Goal: Navigation & Orientation: Understand site structure

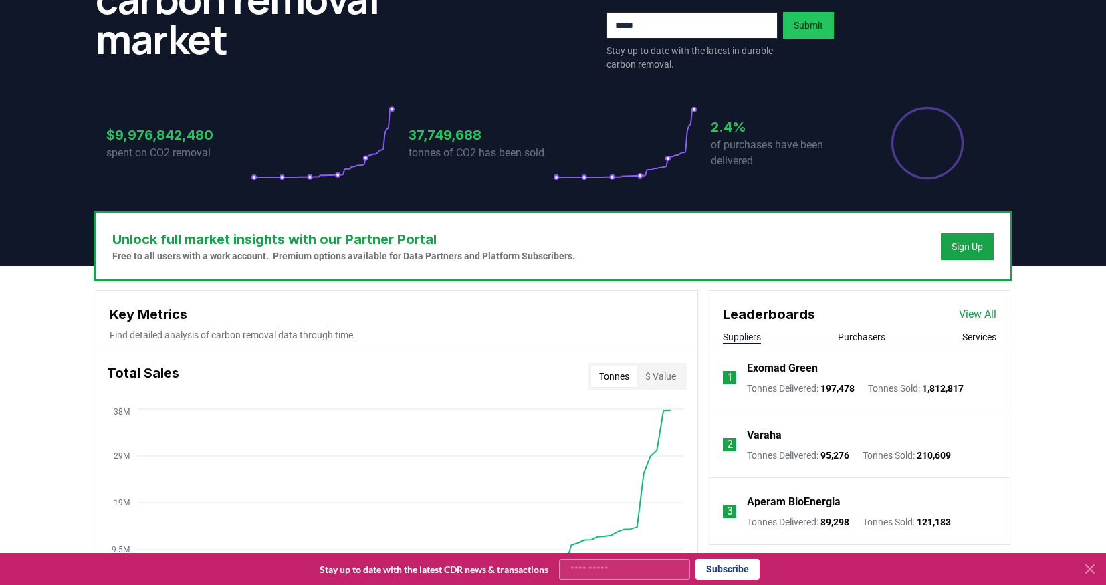
scroll to position [334, 0]
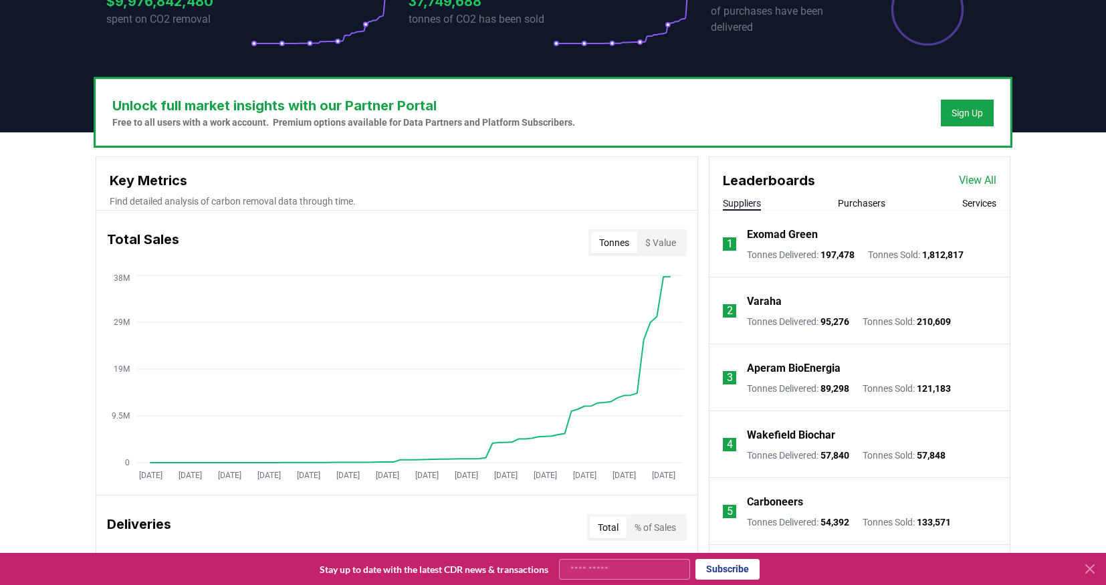
click at [857, 209] on button "Purchasers" at bounding box center [861, 203] width 47 height 13
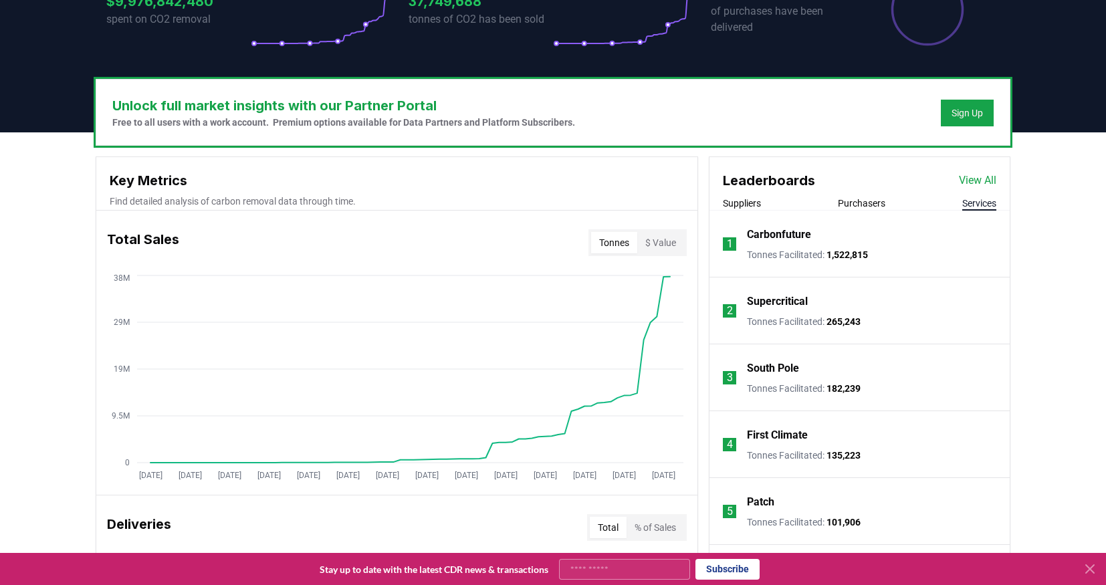
click at [986, 201] on button "Services" at bounding box center [979, 203] width 34 height 13
click at [796, 237] on p "Carbonfuture" at bounding box center [779, 235] width 64 height 16
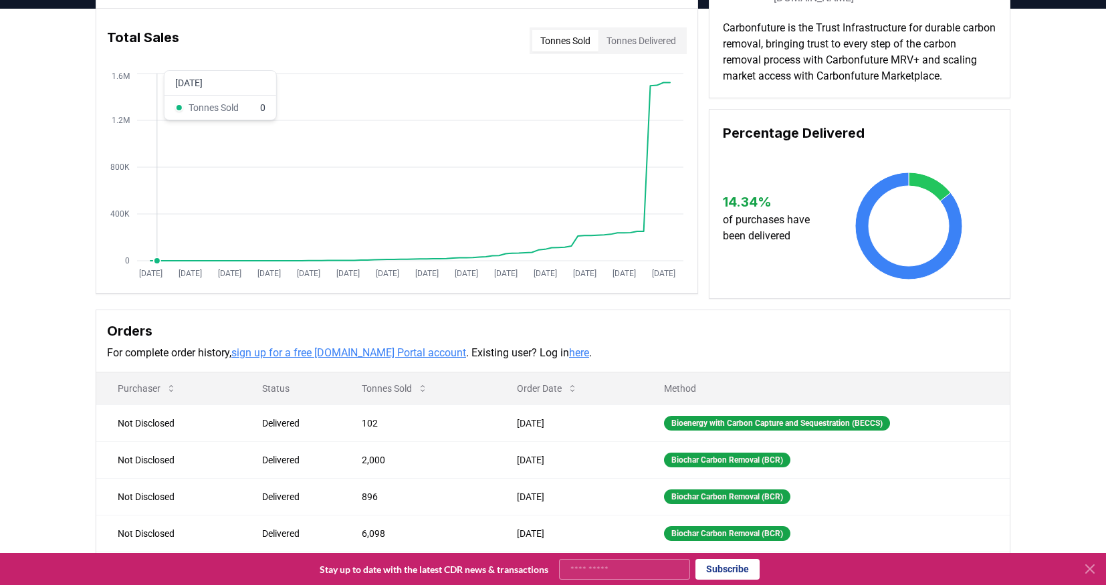
scroll to position [267, 0]
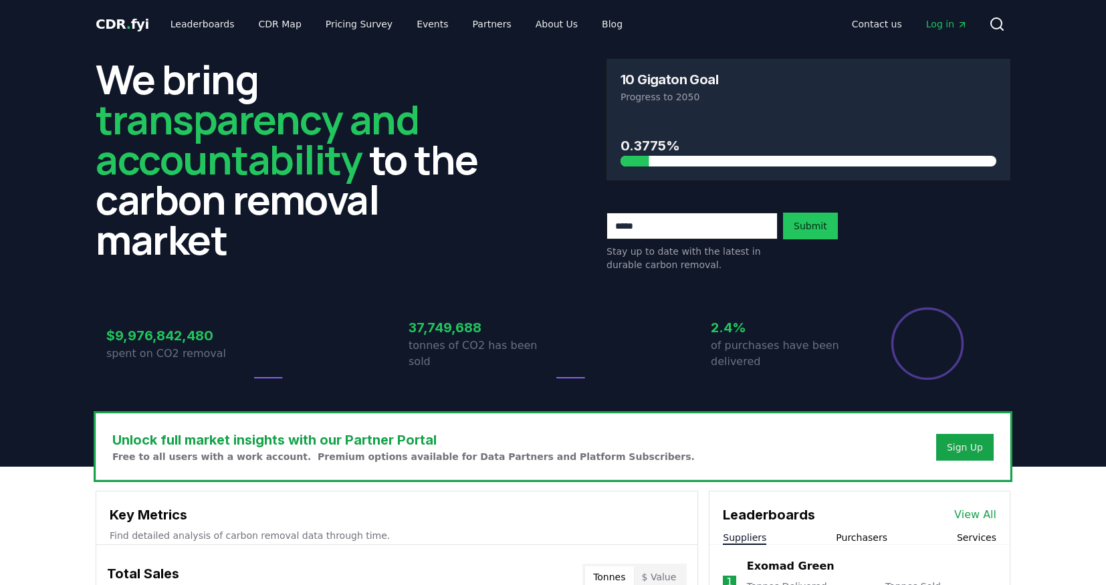
scroll to position [267, 0]
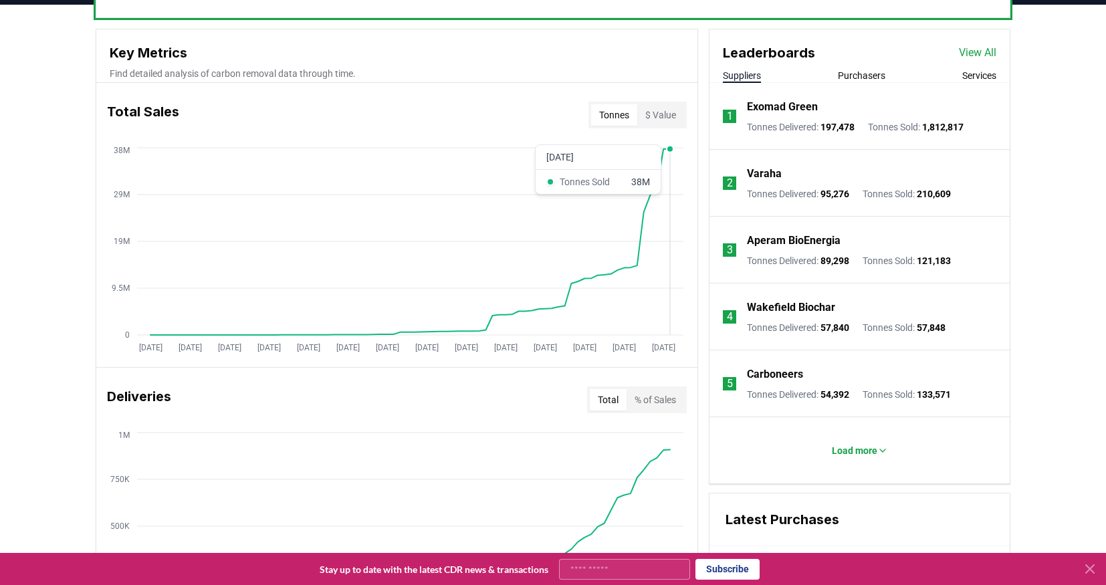
scroll to position [468, 0]
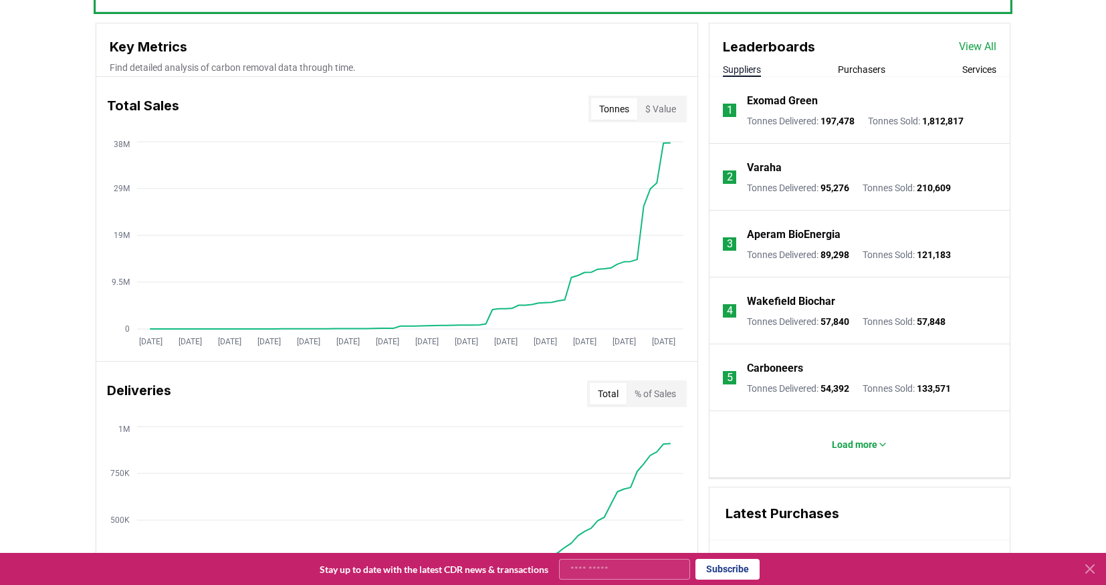
click at [671, 106] on button "$ Value" at bounding box center [660, 108] width 47 height 21
click at [616, 110] on button "Tonnes" at bounding box center [614, 108] width 46 height 21
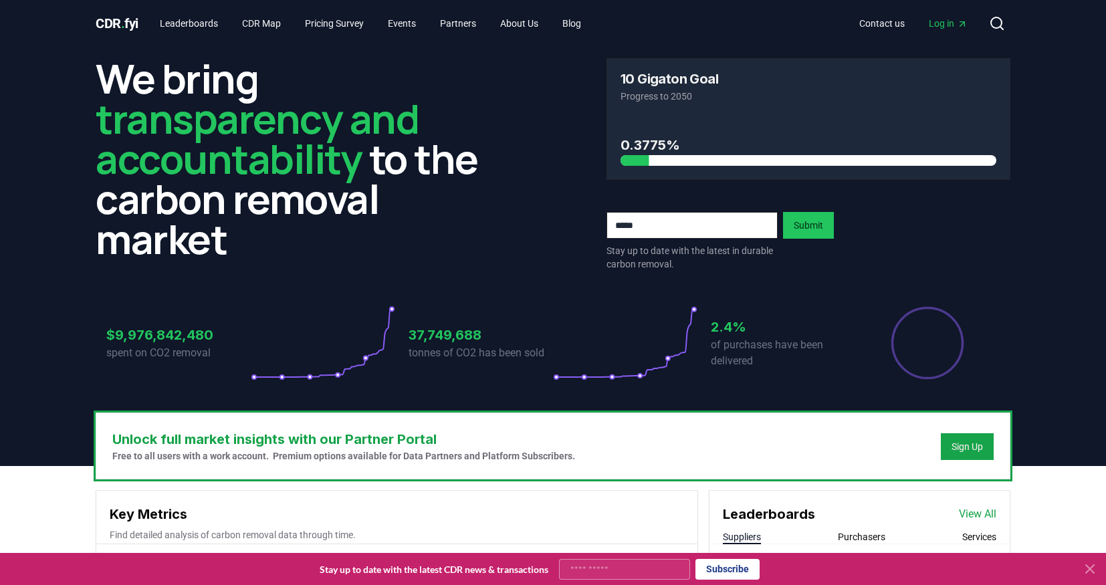
scroll to position [0, 0]
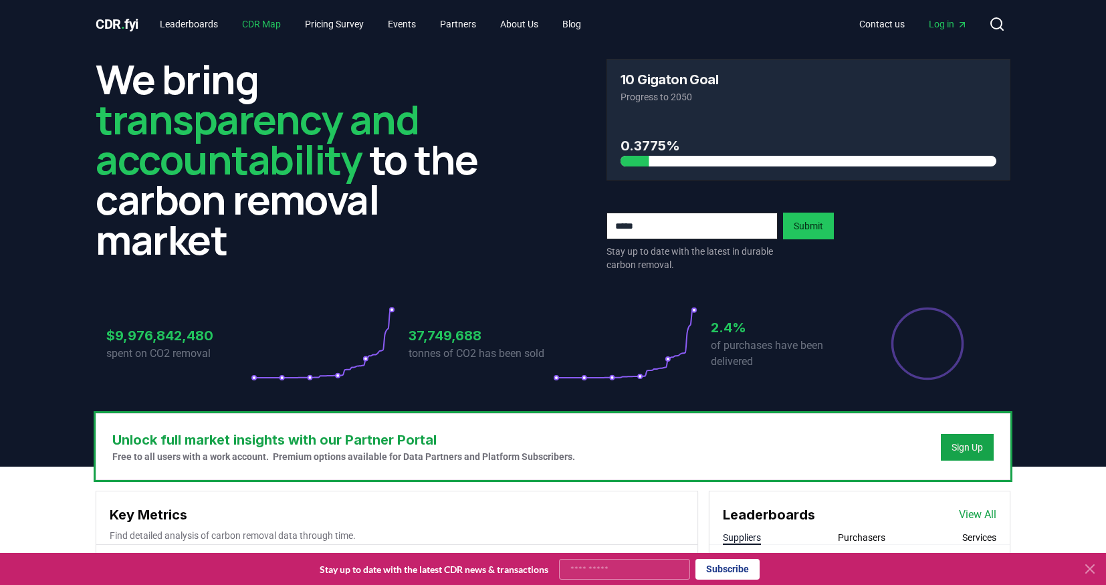
click at [265, 22] on link "CDR Map" at bounding box center [261, 24] width 60 height 24
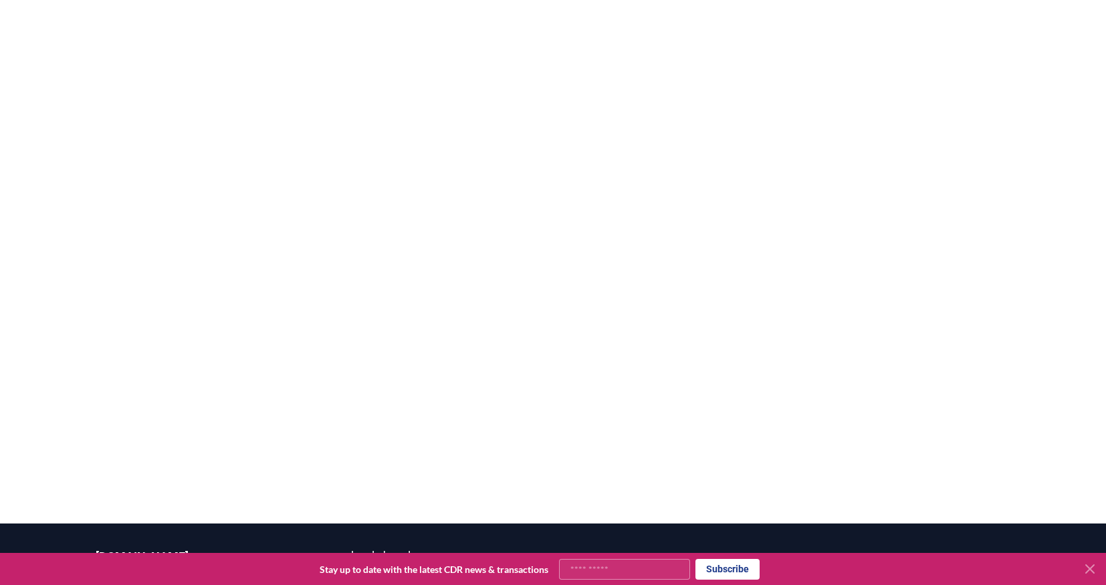
scroll to position [59, 0]
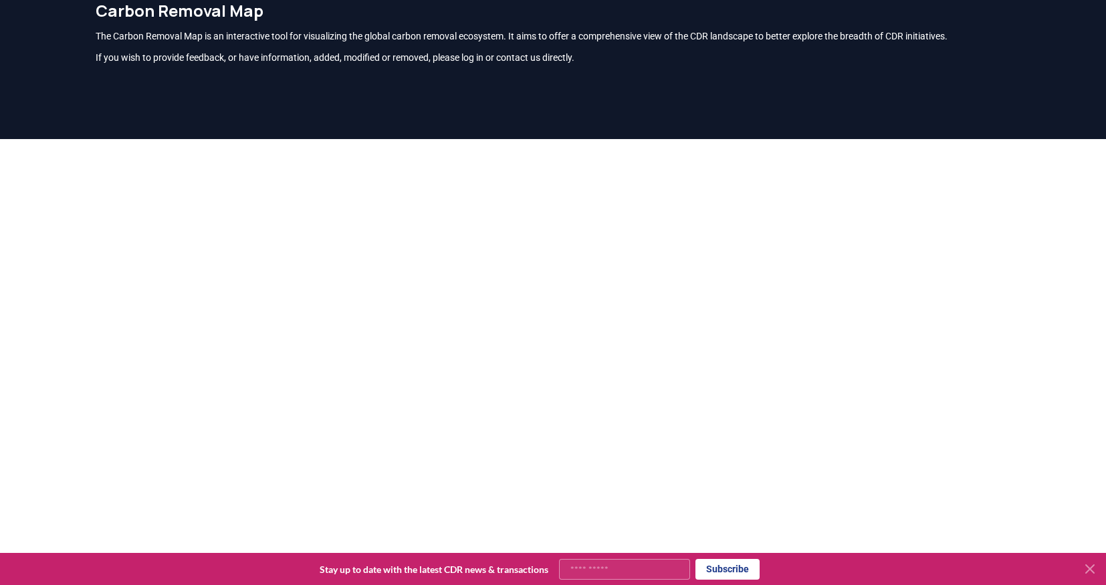
click at [1085, 571] on icon at bounding box center [1090, 569] width 16 height 16
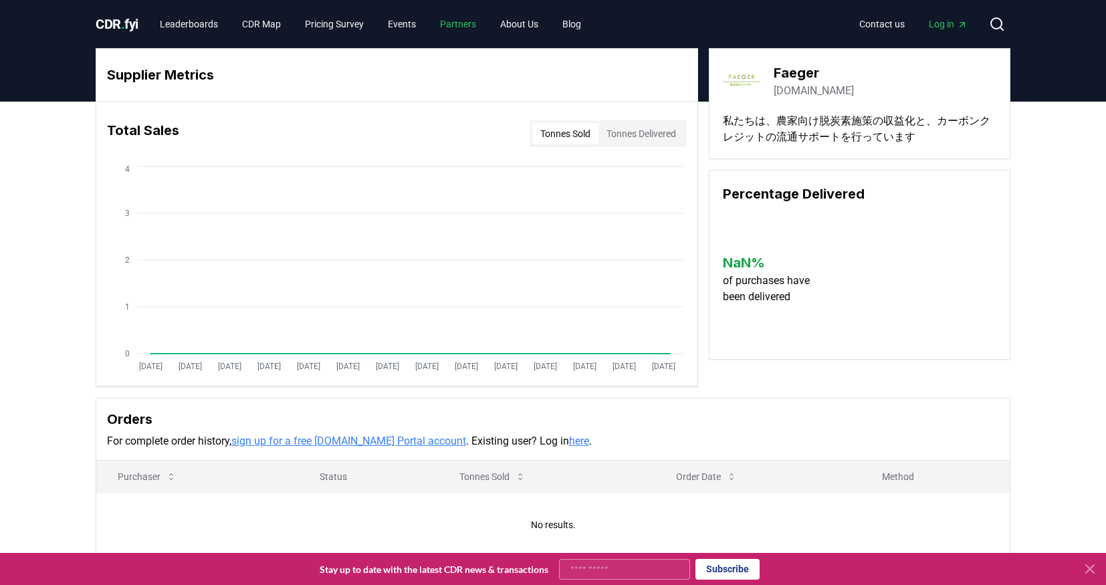
click at [451, 22] on link "Partners" at bounding box center [457, 24] width 57 height 24
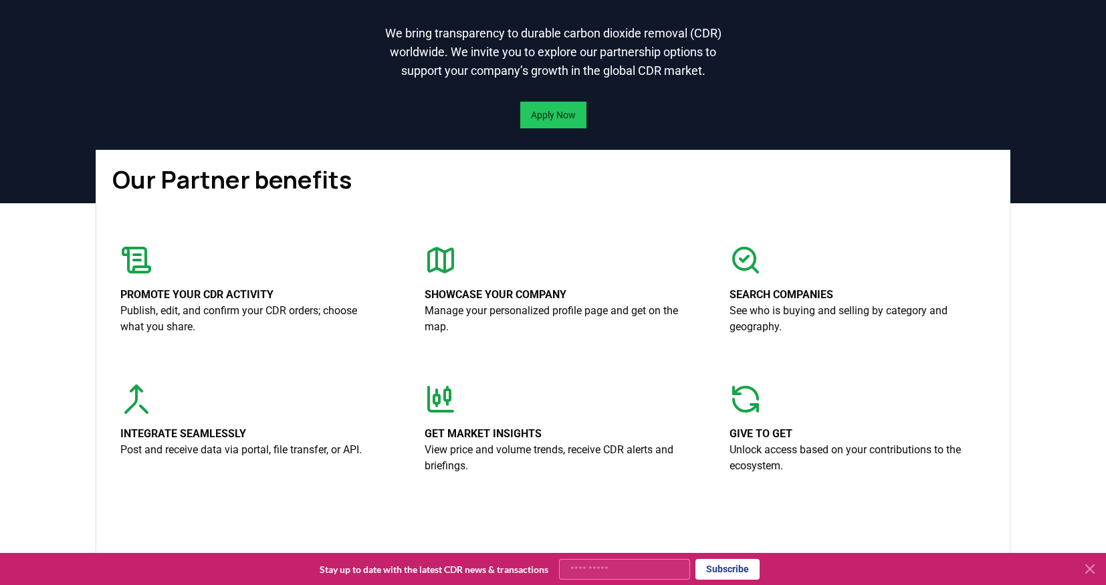
scroll to position [334, 0]
